Goal: Task Accomplishment & Management: Complete application form

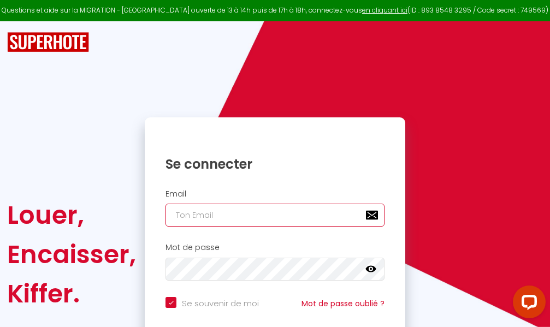
click at [302, 216] on input "email" at bounding box center [275, 215] width 219 height 23
type input "m"
checkbox input "true"
type input "ma"
checkbox input "true"
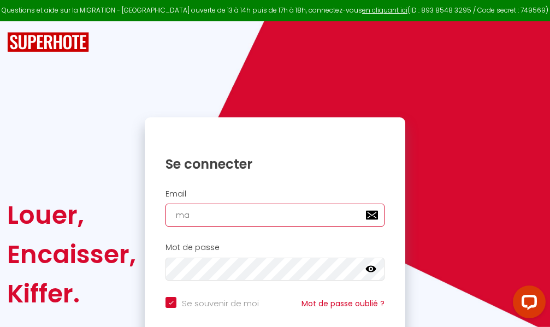
type input "mar"
checkbox input "true"
type input "marc"
checkbox input "true"
type input "marcd"
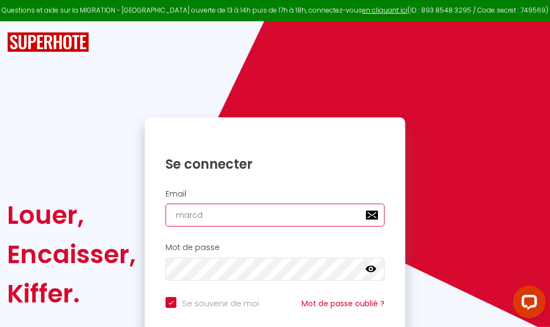
checkbox input "true"
type input "marcdp"
checkbox input "true"
type input "marcdpo"
checkbox input "true"
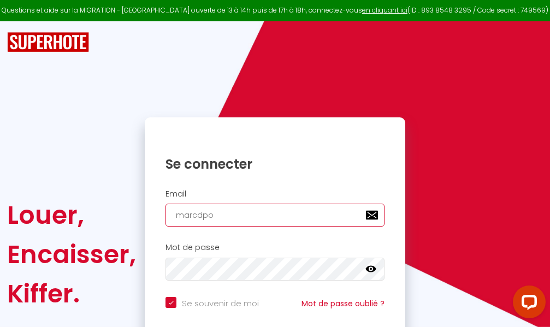
type input "marcdpoz"
checkbox input "true"
type input "marcdpoz."
checkbox input "true"
type input "marcdpoz.l"
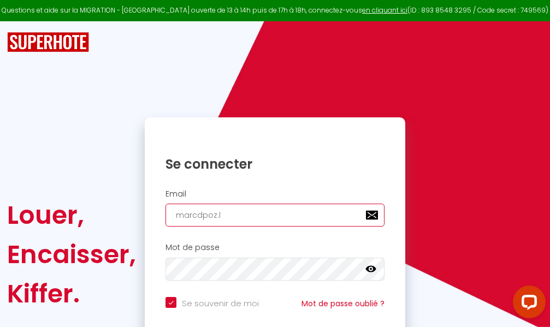
checkbox input "true"
type input "marcdpoz.lo"
checkbox input "true"
type input "marcdpoz.loc"
checkbox input "true"
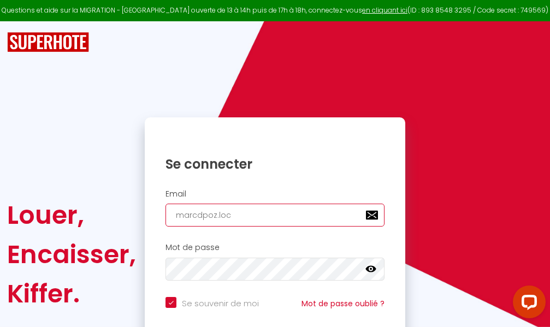
type input "marcdpoz.loca"
checkbox input "true"
type input "marcdpoz.locat"
checkbox input "true"
type input "marcdpoz.locati"
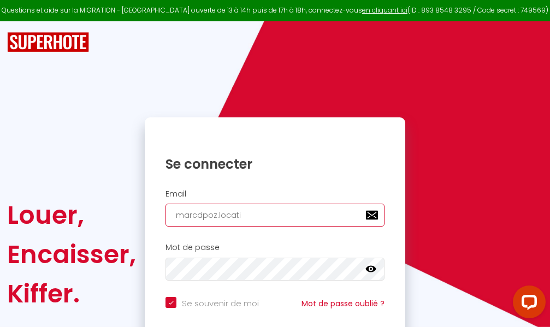
checkbox input "true"
type input "marcdpoz.locatio"
checkbox input "true"
type input "marcdpoz.location"
checkbox input "true"
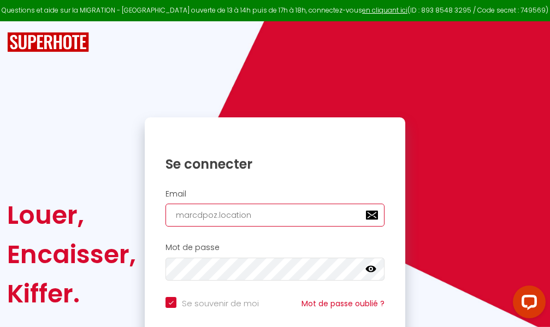
type input "marcdpoz.location@"
checkbox input "true"
type input "marcdpoz.location@g"
checkbox input "true"
type input "marcdpoz.location@gm"
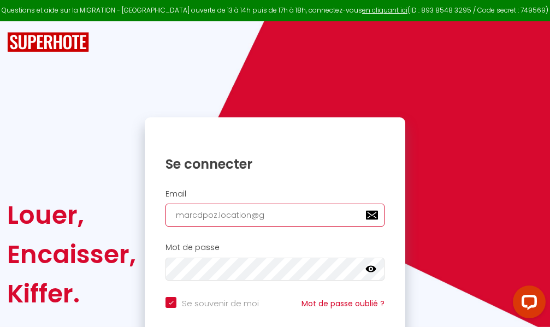
checkbox input "true"
type input "marcdpoz.location@gma"
checkbox input "true"
type input "marcdpoz.location@gmai"
checkbox input "true"
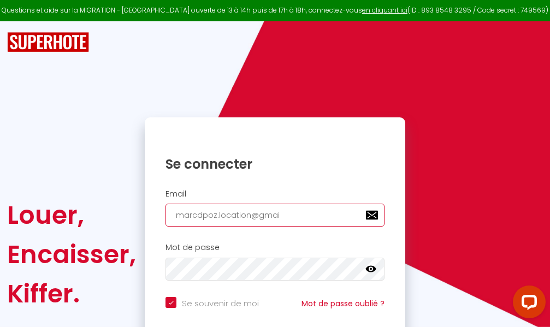
type input "[EMAIL_ADDRESS]"
checkbox input "true"
type input "[EMAIL_ADDRESS]."
checkbox input "true"
type input "marcdpoz.location@gmail.c"
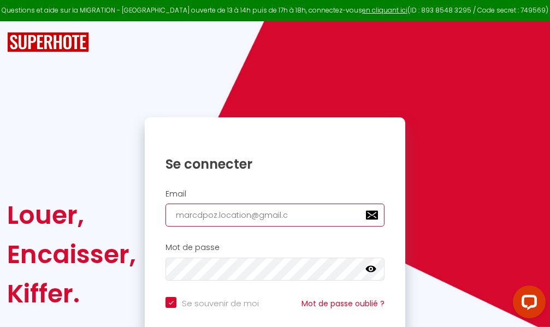
checkbox input "true"
type input "[EMAIL_ADDRESS][DOMAIN_NAME]"
checkbox input "true"
type input "[EMAIL_ADDRESS][DOMAIN_NAME]"
checkbox input "true"
